Goal: Task Accomplishment & Management: Manage account settings

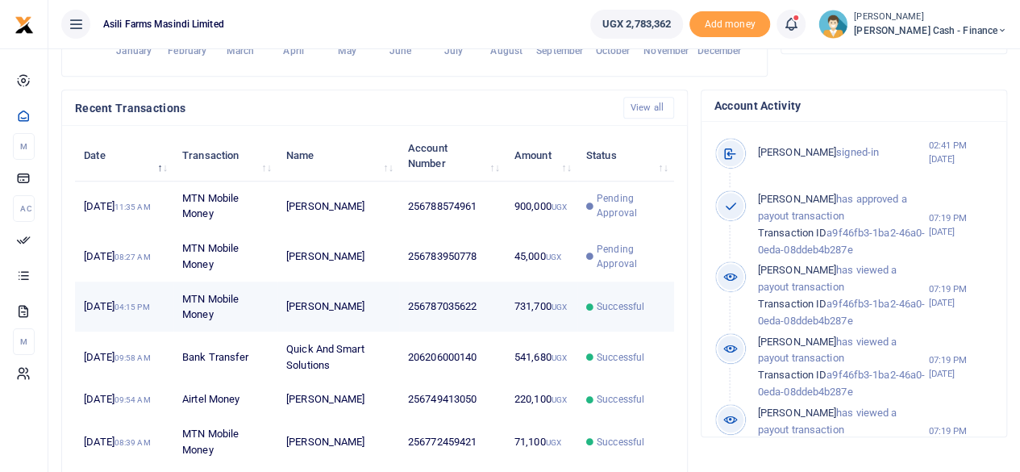
scroll to position [13, 13]
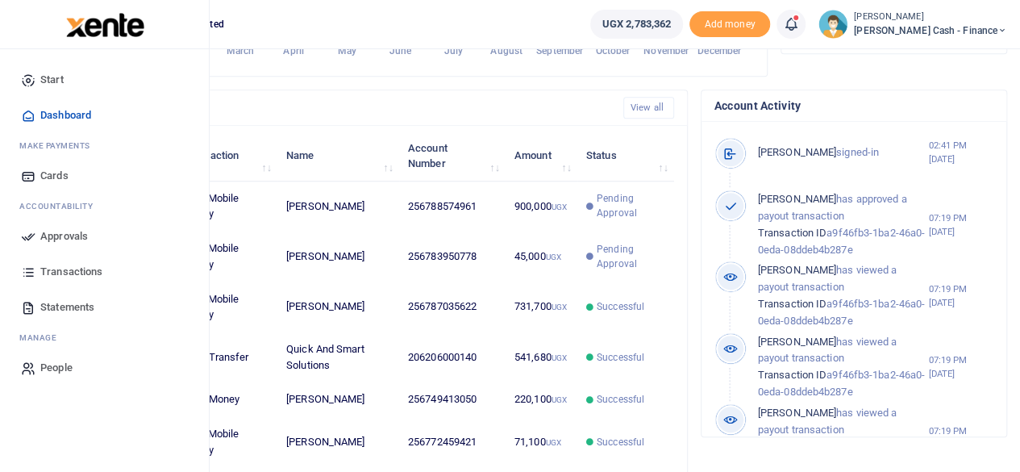
click at [50, 240] on span "Approvals" at bounding box center [64, 236] width 48 height 16
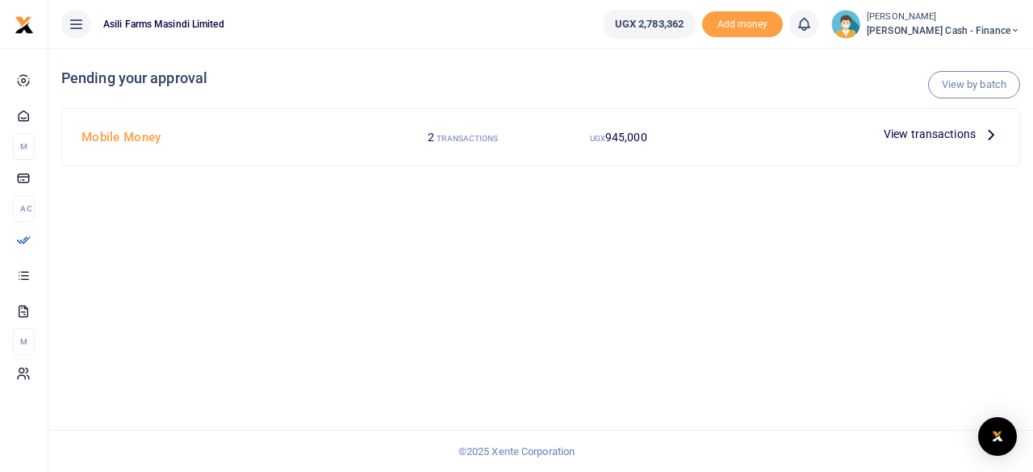
click at [995, 130] on icon at bounding box center [991, 134] width 18 height 18
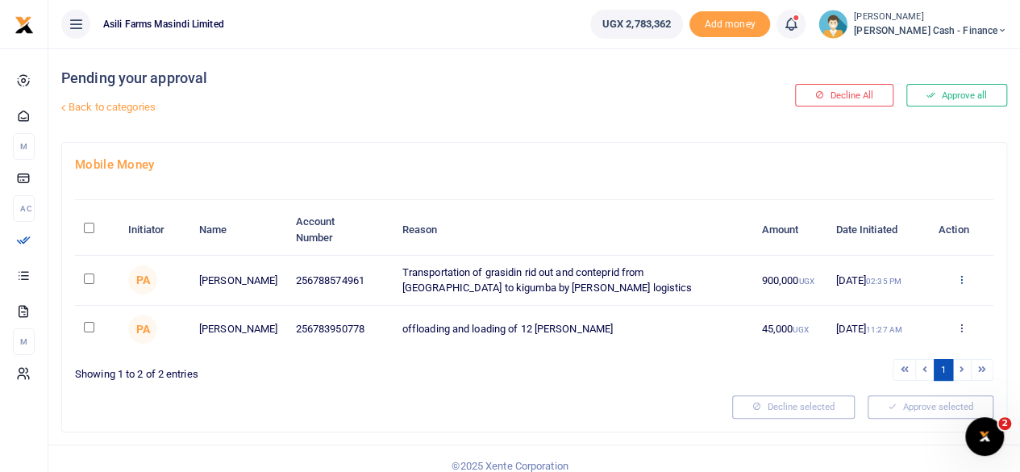
click at [963, 278] on icon at bounding box center [961, 278] width 10 height 11
click at [894, 369] on link "Details" at bounding box center [901, 377] width 127 height 23
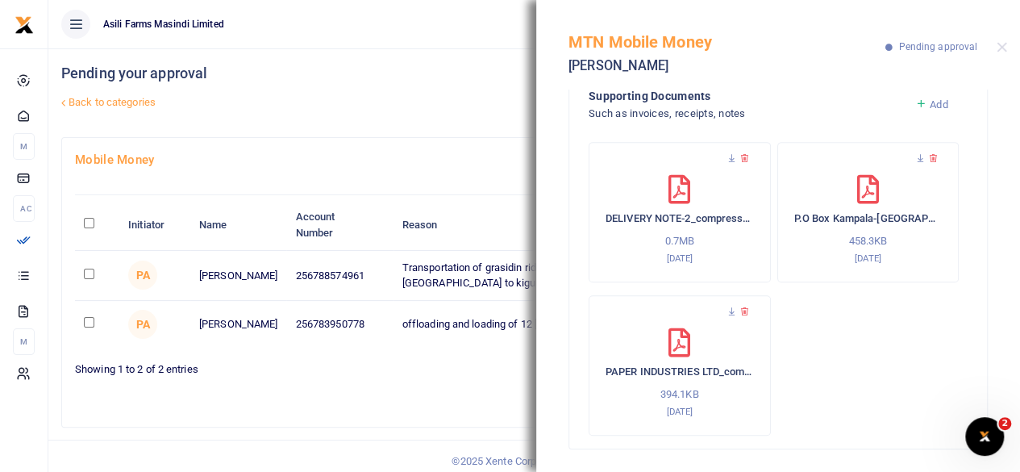
scroll to position [14, 0]
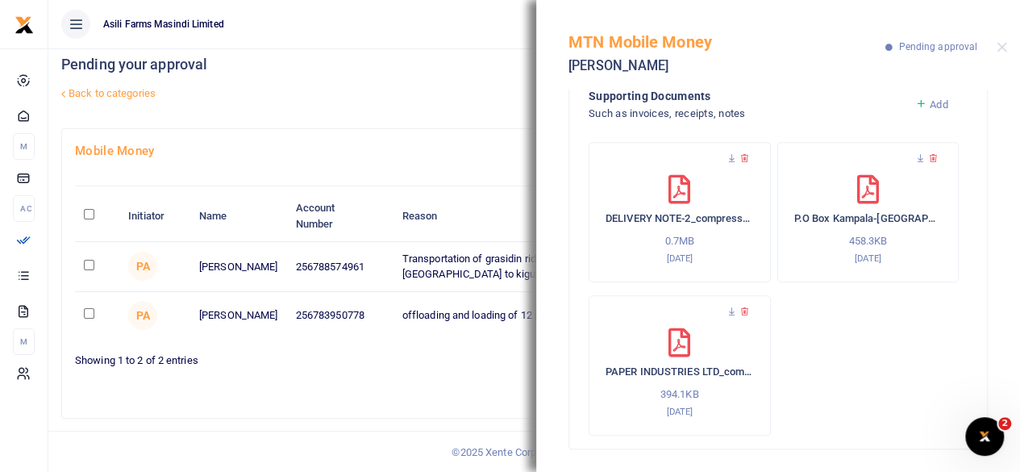
click at [703, 187] on div "DELIVERY NOTE-2_compressed 0.7MB 5th Sep 2025" at bounding box center [680, 220] width 148 height 90
click at [728, 157] on icon at bounding box center [732, 158] width 10 height 10
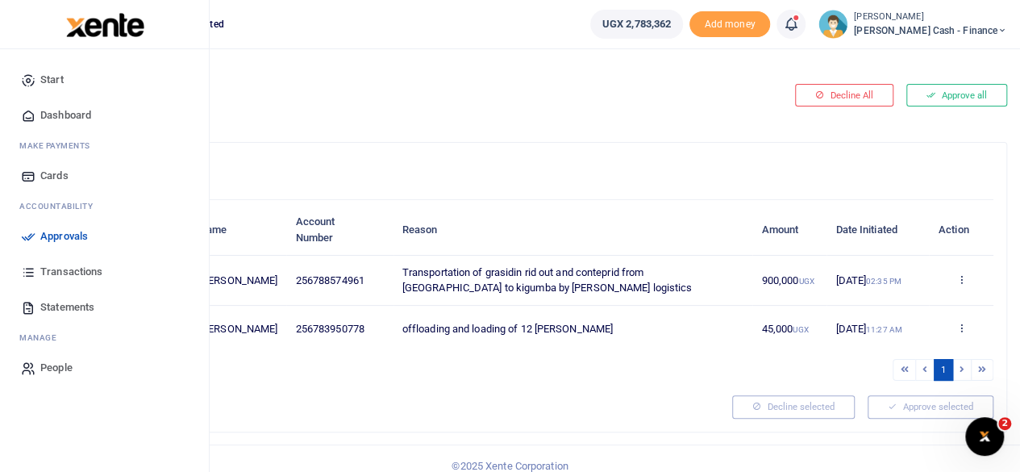
click at [78, 227] on link "Approvals" at bounding box center [104, 236] width 183 height 35
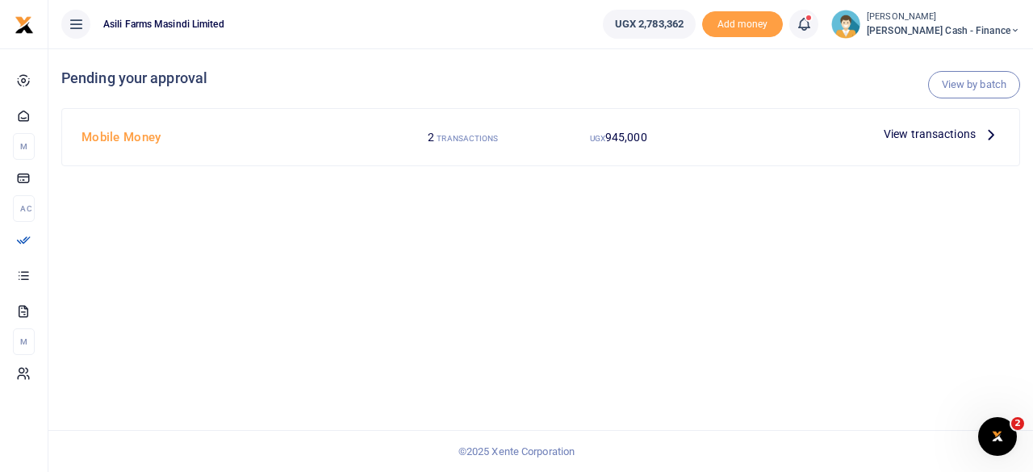
click at [984, 133] on icon at bounding box center [991, 134] width 18 height 18
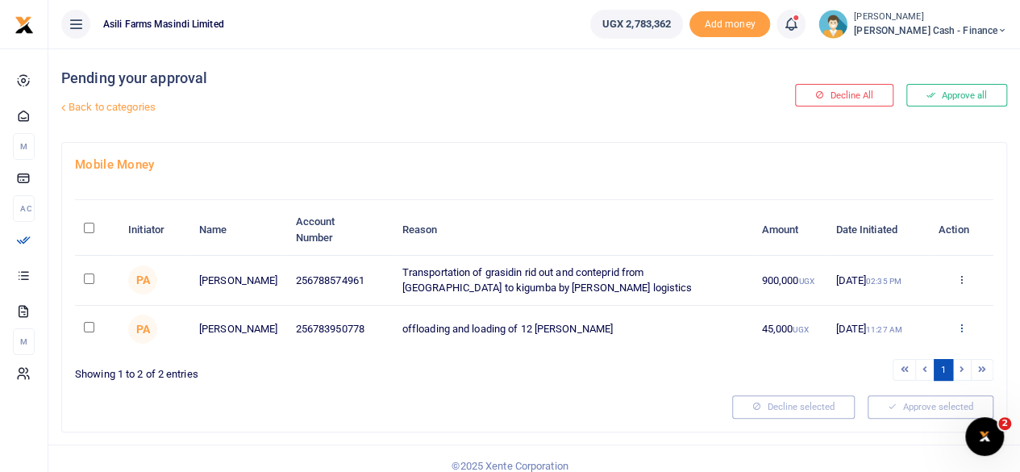
click at [962, 328] on icon at bounding box center [961, 327] width 10 height 11
click at [878, 429] on link "Details" at bounding box center [901, 427] width 127 height 23
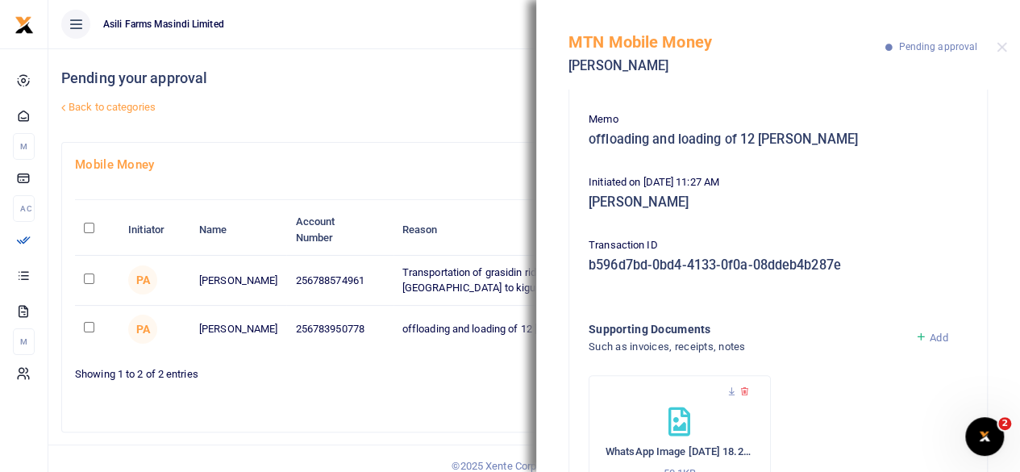
scroll to position [209, 0]
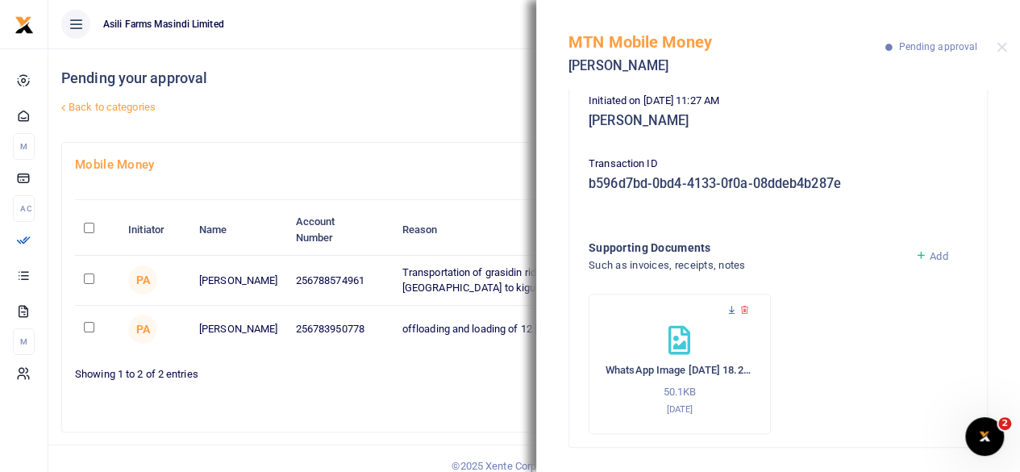
click at [734, 308] on icon at bounding box center [732, 310] width 10 height 10
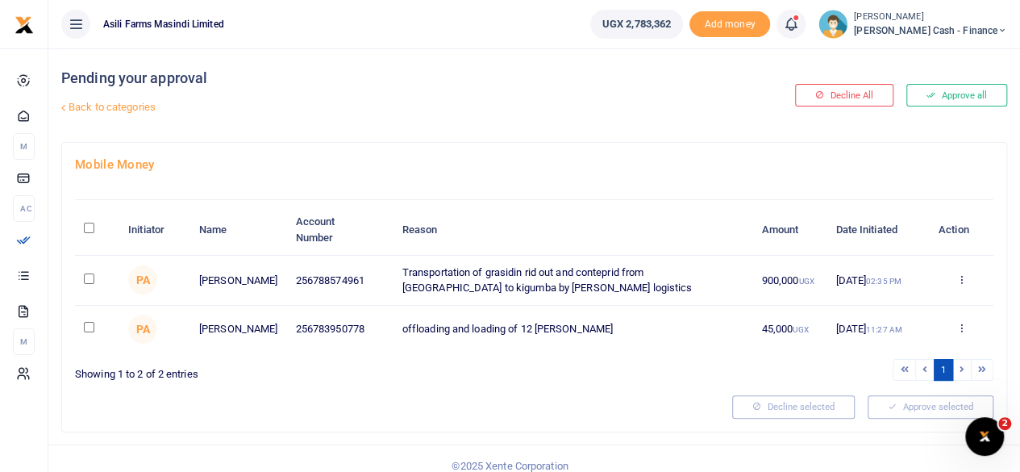
click at [91, 230] on input "\a \a : activate to sort column descending" at bounding box center [89, 228] width 10 height 10
checkbox input "true"
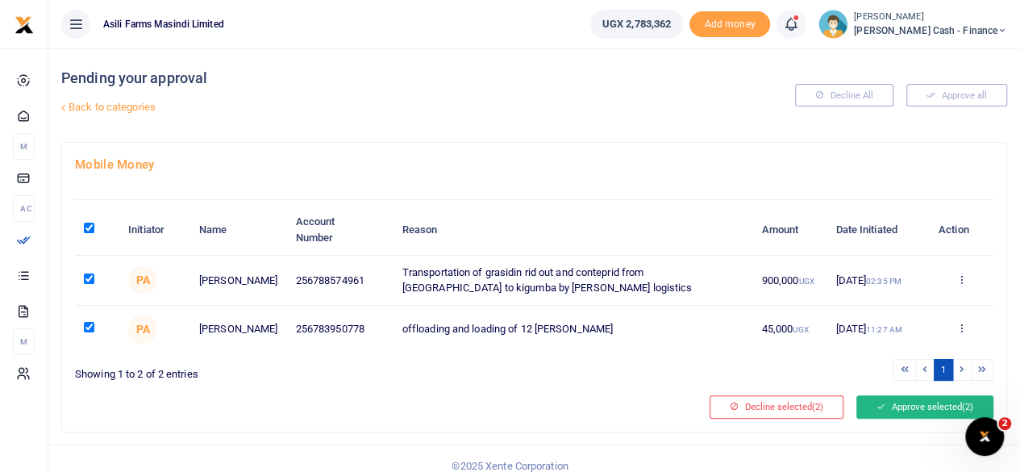
click at [930, 409] on button "Approve selected (2)" at bounding box center [925, 406] width 137 height 23
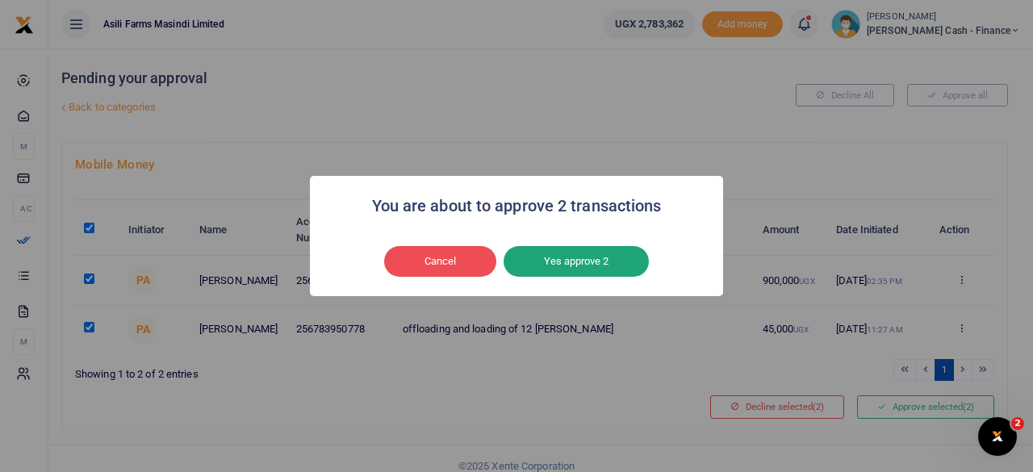
click at [570, 259] on button "Yes approve 2" at bounding box center [575, 261] width 145 height 31
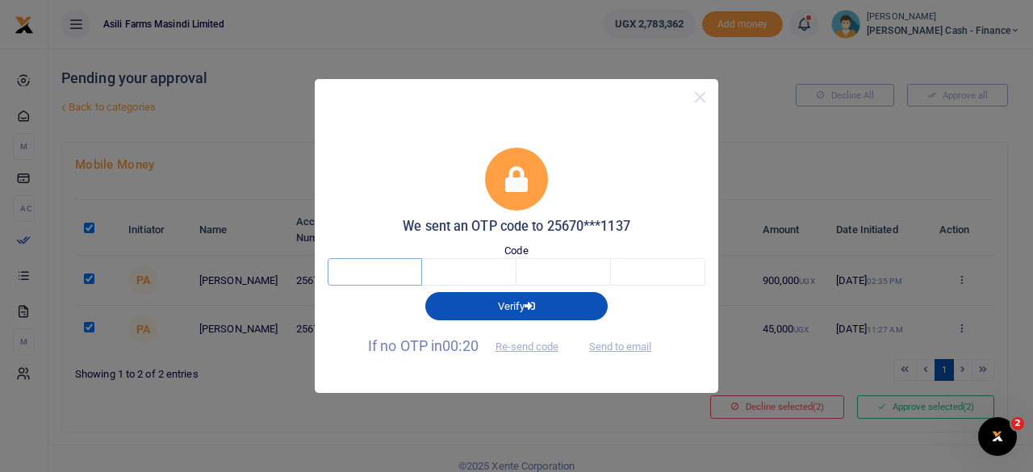
click at [368, 272] on input "text" at bounding box center [375, 271] width 94 height 27
type input "8"
type input "1"
type input "9"
type input "8"
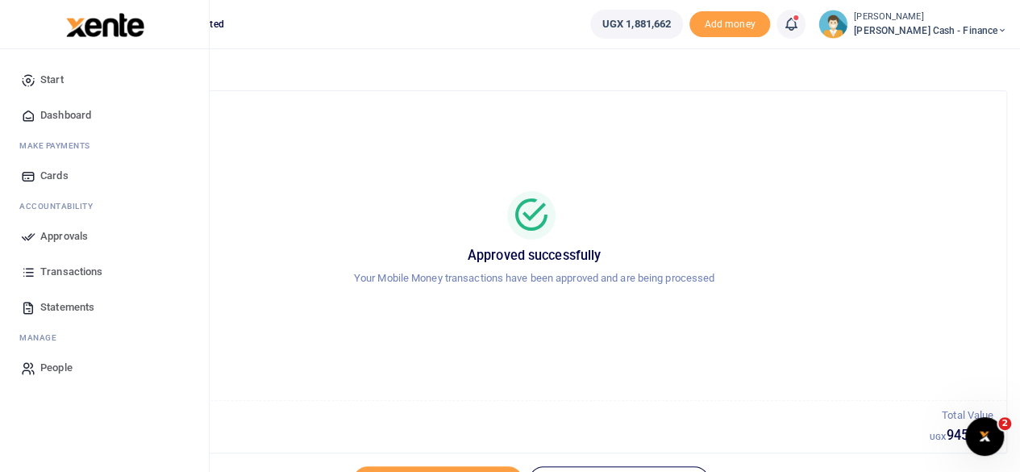
click at [69, 238] on span "Approvals" at bounding box center [64, 236] width 48 height 16
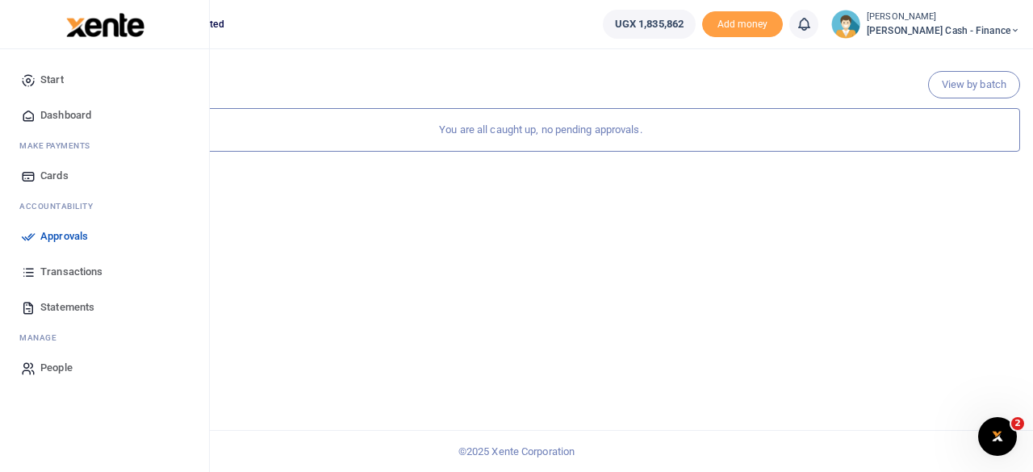
click at [76, 119] on span "Dashboard" at bounding box center [65, 115] width 51 height 16
